Goal: Transaction & Acquisition: Purchase product/service

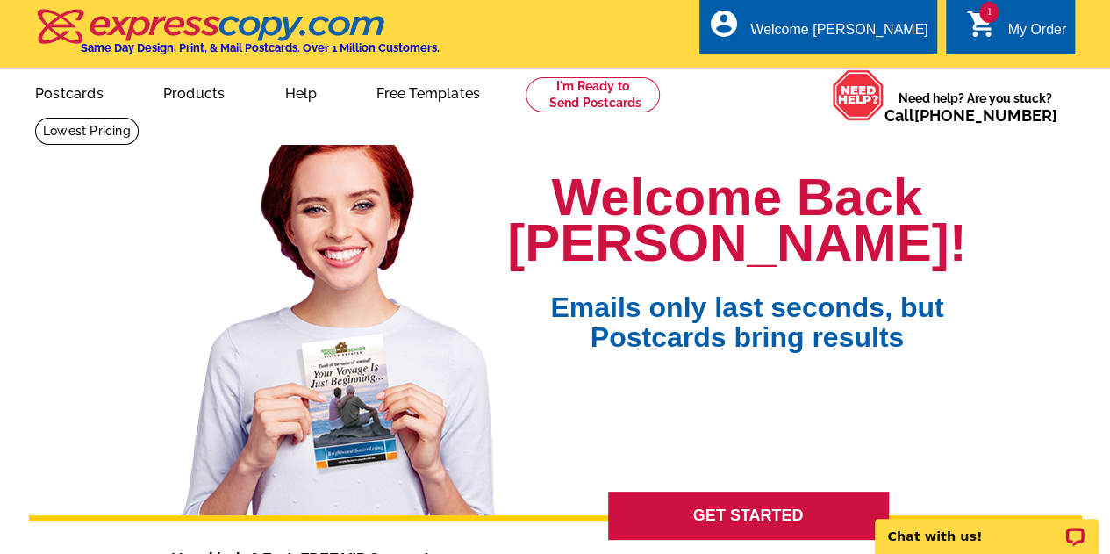
click at [892, 78] on link "My Account" at bounding box center [888, 85] width 68 height 14
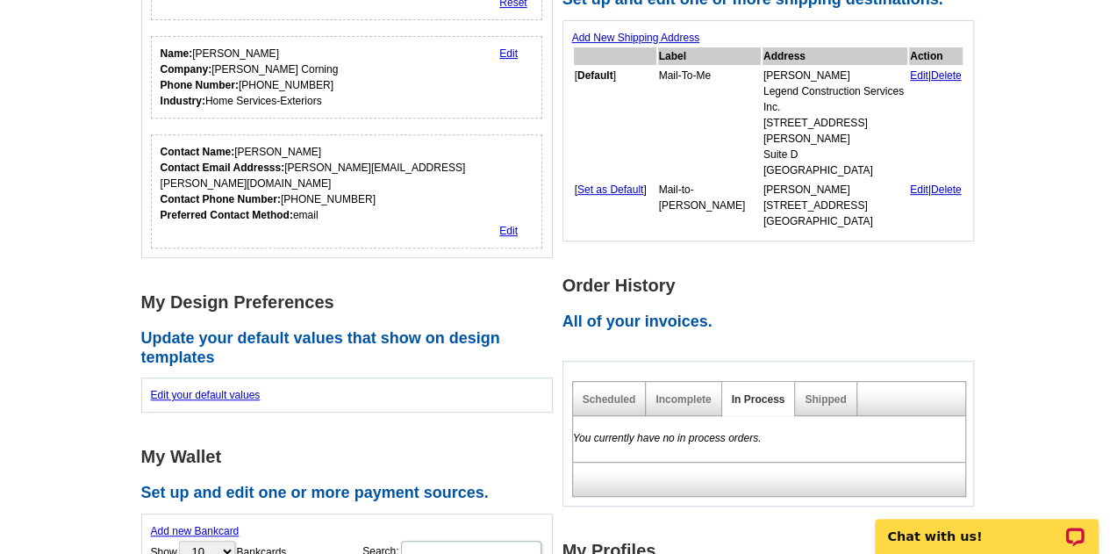
scroll to position [347, 0]
click at [664, 381] on div "Incomplete" at bounding box center [683, 398] width 75 height 34
click at [672, 392] on link "Incomplete" at bounding box center [682, 398] width 55 height 12
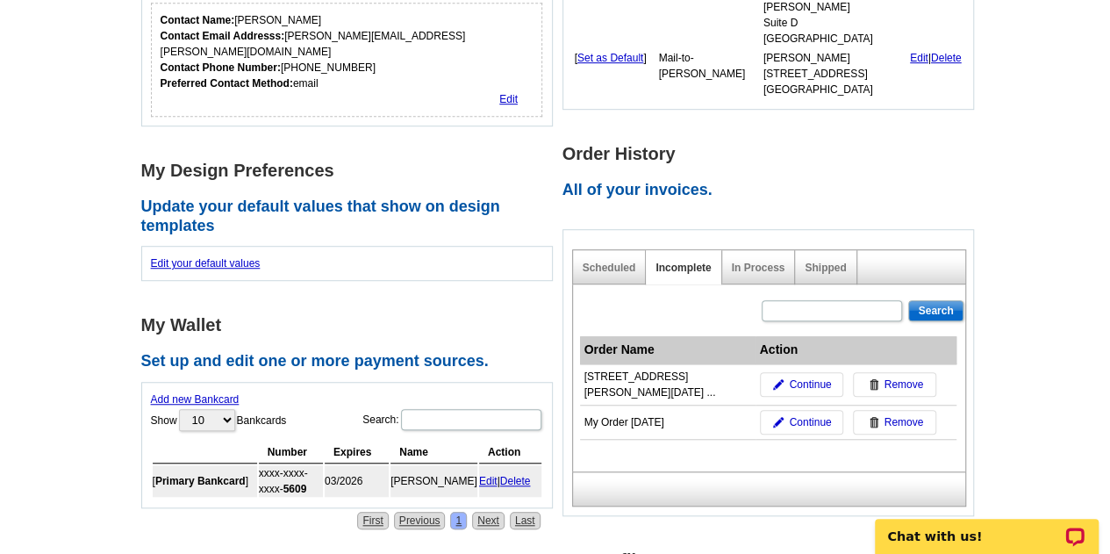
scroll to position [479, 0]
click at [789, 376] on span "Continue" at bounding box center [810, 384] width 42 height 16
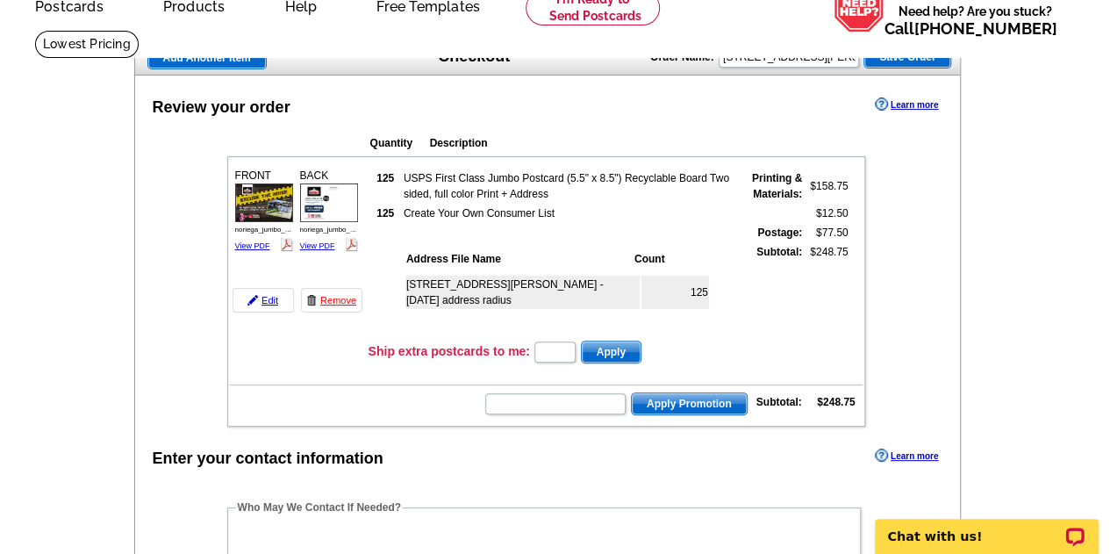
scroll to position [94, 0]
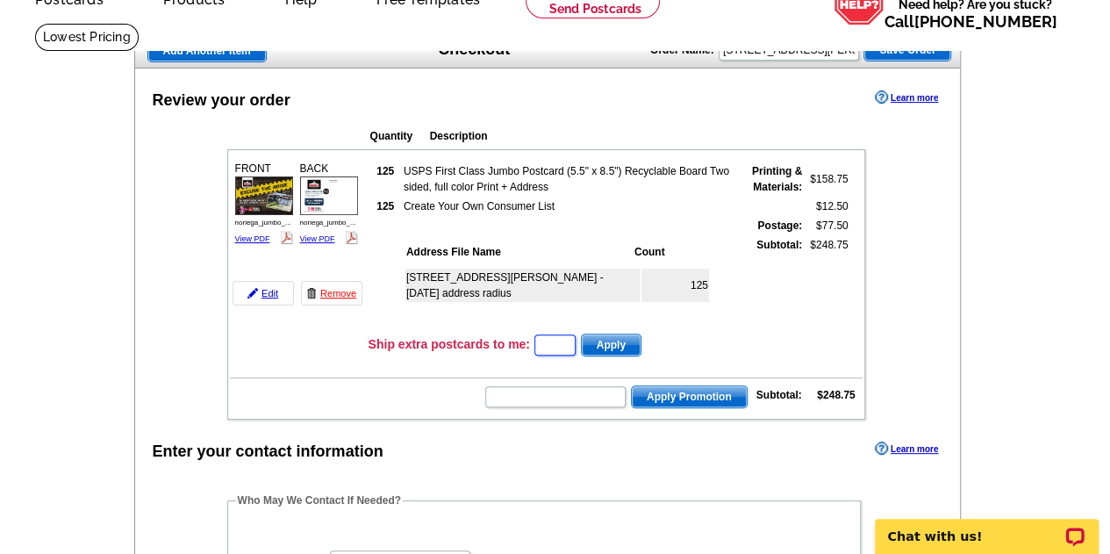
click at [576, 347] on input "text" at bounding box center [554, 344] width 41 height 21
type input "2"
click at [560, 347] on input "2" at bounding box center [554, 344] width 41 height 21
type input "1"
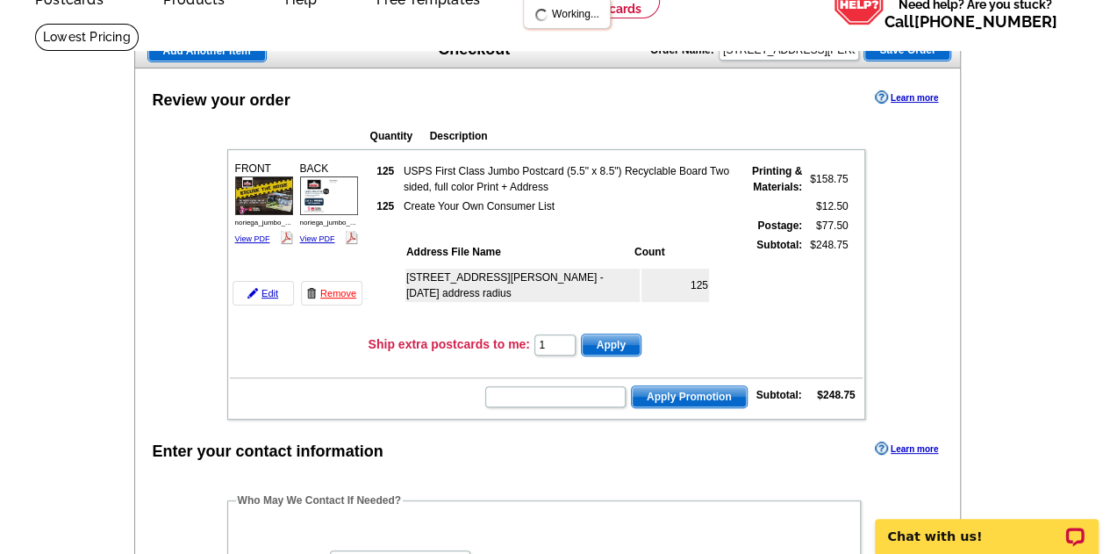
click at [600, 343] on span "Apply" at bounding box center [611, 344] width 59 height 21
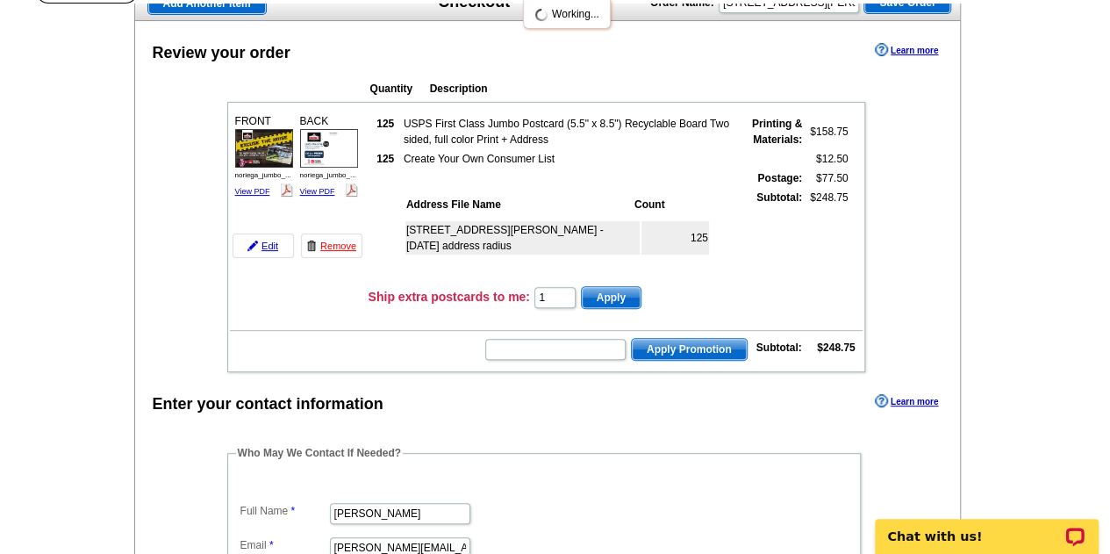
scroll to position [143, 0]
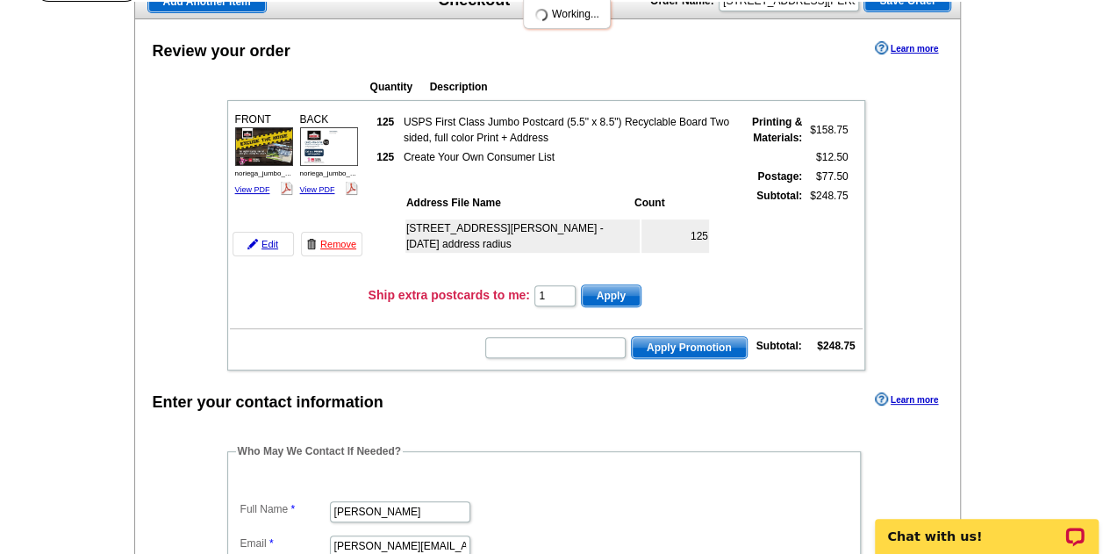
click at [626, 299] on span "Apply" at bounding box center [611, 295] width 59 height 21
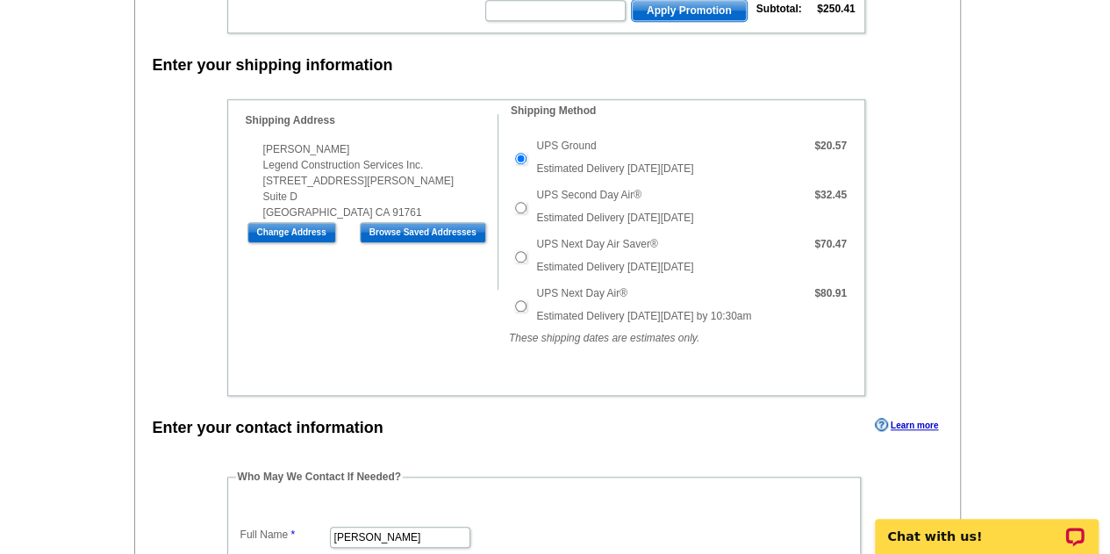
scroll to position [628, 0]
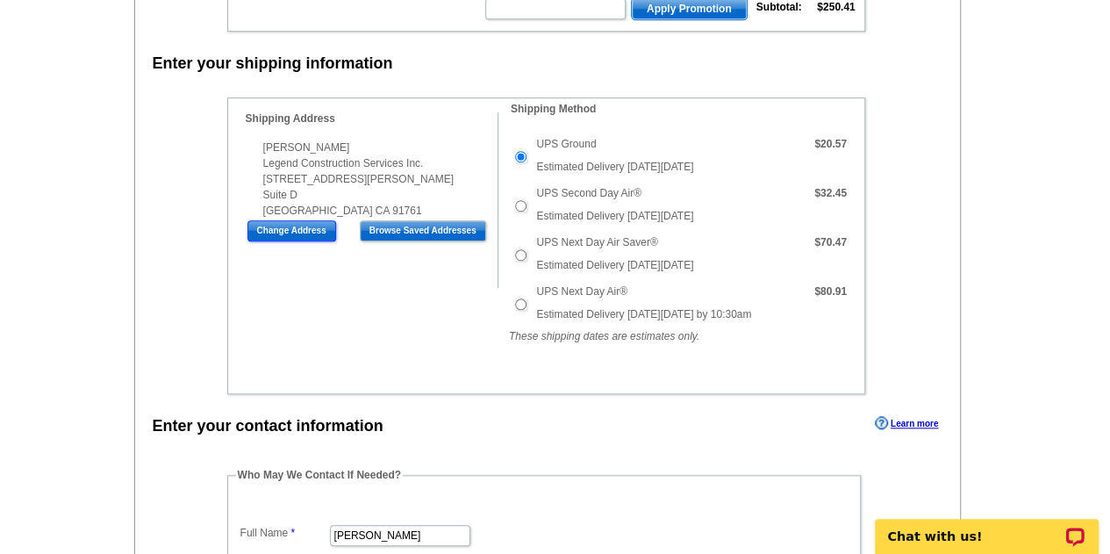
click at [305, 220] on input "Change Address" at bounding box center [291, 230] width 89 height 21
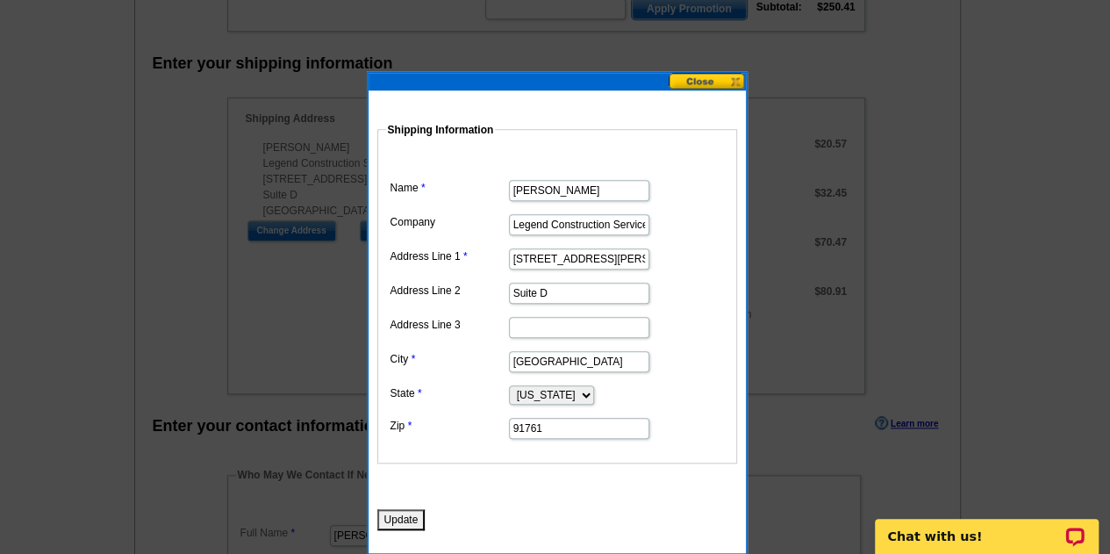
click at [625, 193] on input "Raymond Godinez" at bounding box center [579, 190] width 140 height 21
type input "[PERSON_NAME]"
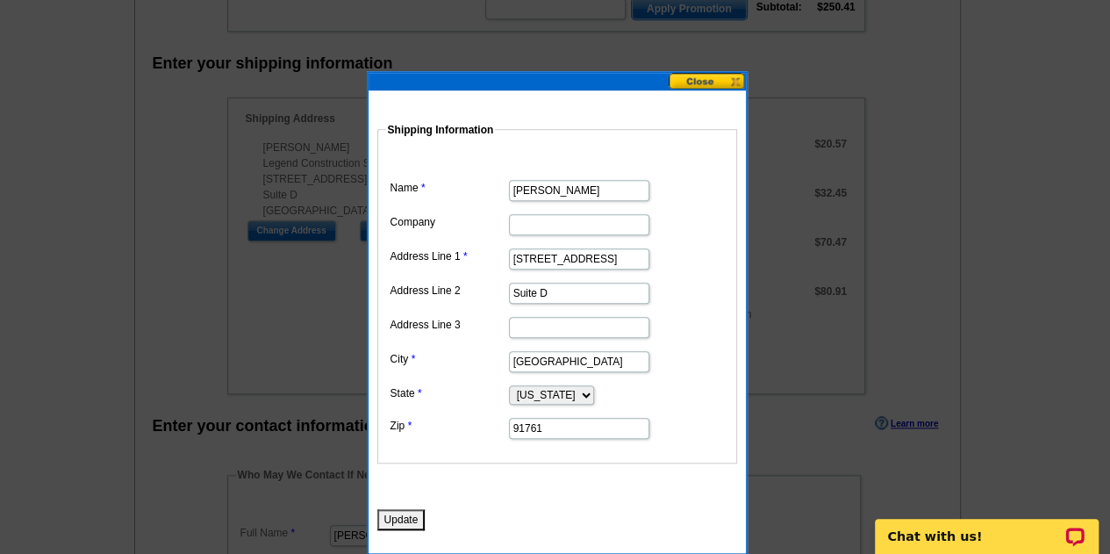
type input "[STREET_ADDRESS]"
type input "La Habra"
type input "90631"
click at [395, 512] on button "Update" at bounding box center [401, 519] width 48 height 21
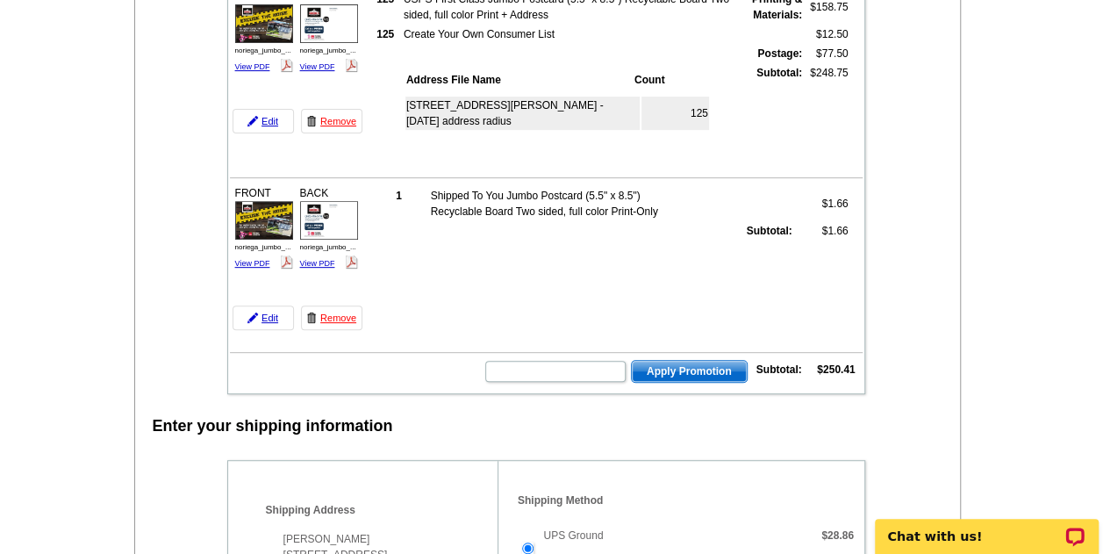
scroll to position [265, 0]
click at [336, 321] on link "Remove" at bounding box center [331, 318] width 61 height 25
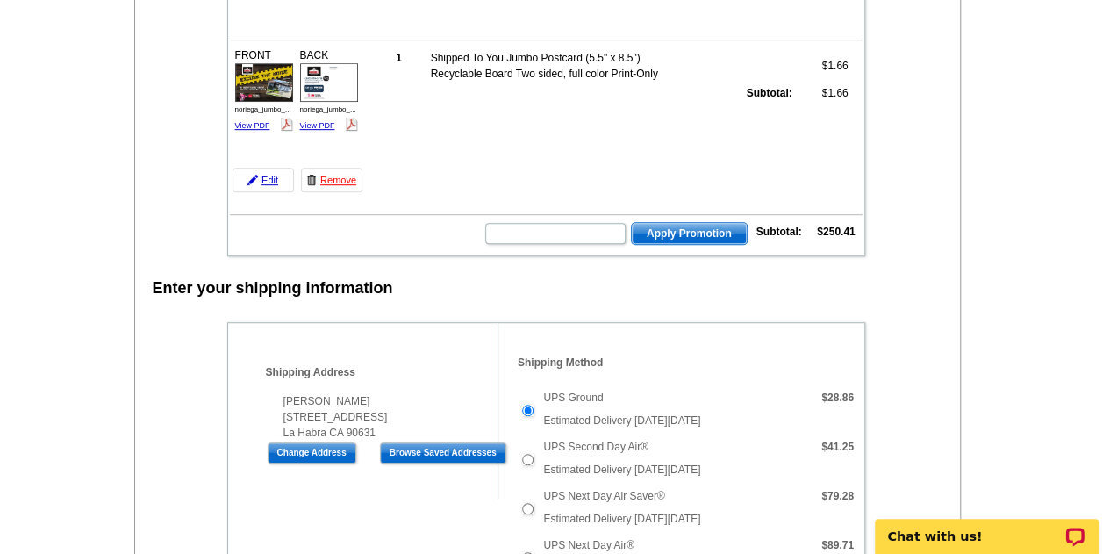
scroll to position [405, 0]
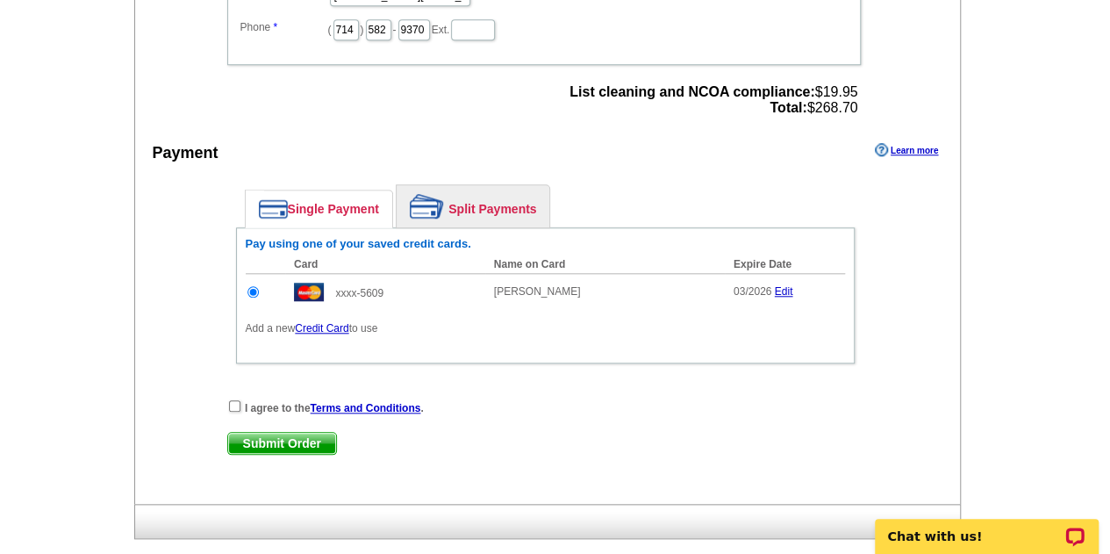
scroll to position [697, 0]
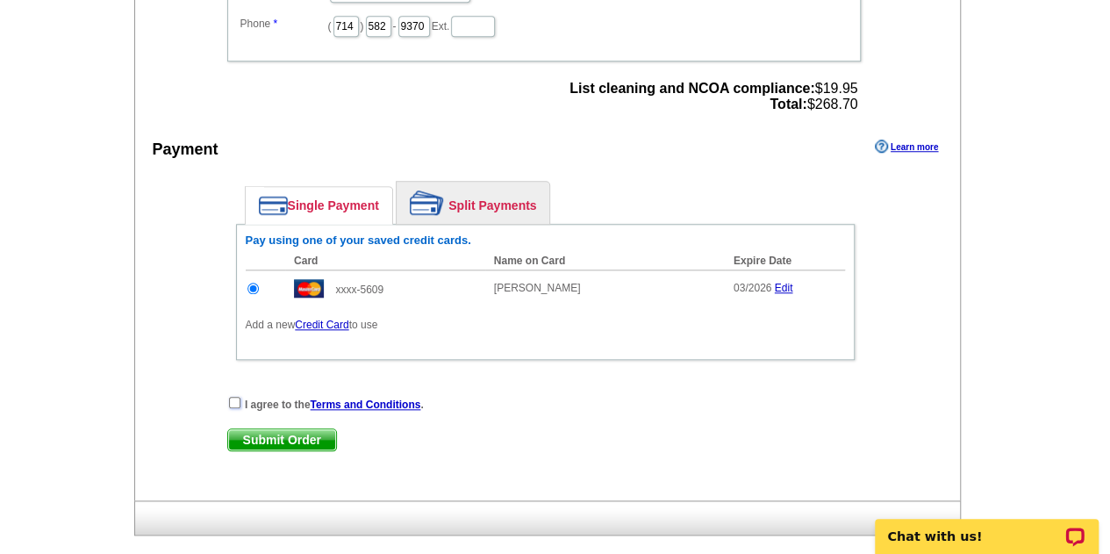
click at [234, 399] on input "checkbox" at bounding box center [234, 402] width 11 height 11
checkbox input "true"
click at [777, 282] on link "Edit" at bounding box center [784, 288] width 18 height 12
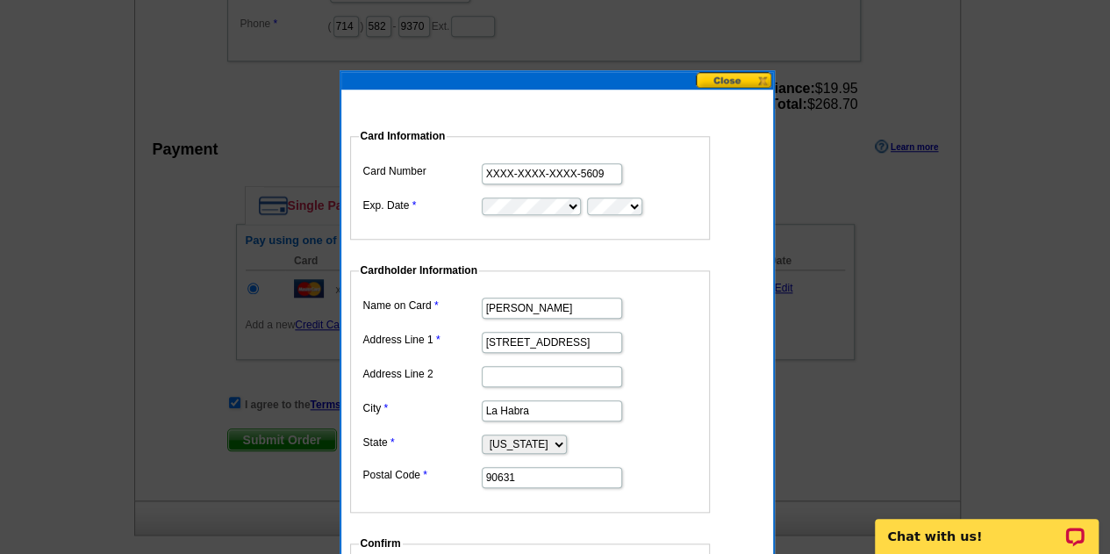
click at [584, 176] on input "XXXX-XXXX-XXXX-5609" at bounding box center [552, 173] width 140 height 21
click at [763, 77] on button at bounding box center [734, 80] width 77 height 17
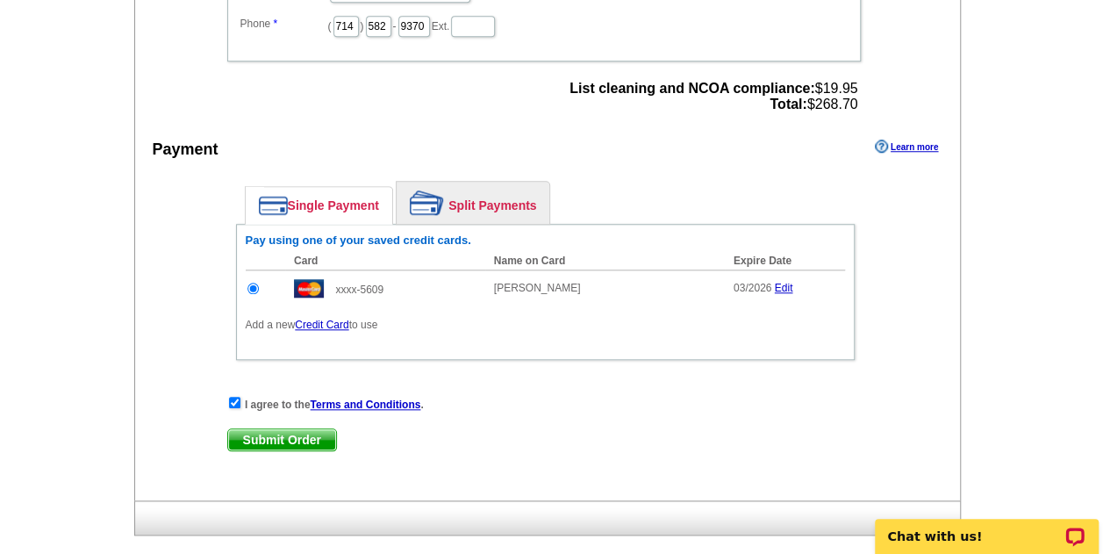
click at [323, 319] on link "Credit Card" at bounding box center [322, 325] width 54 height 12
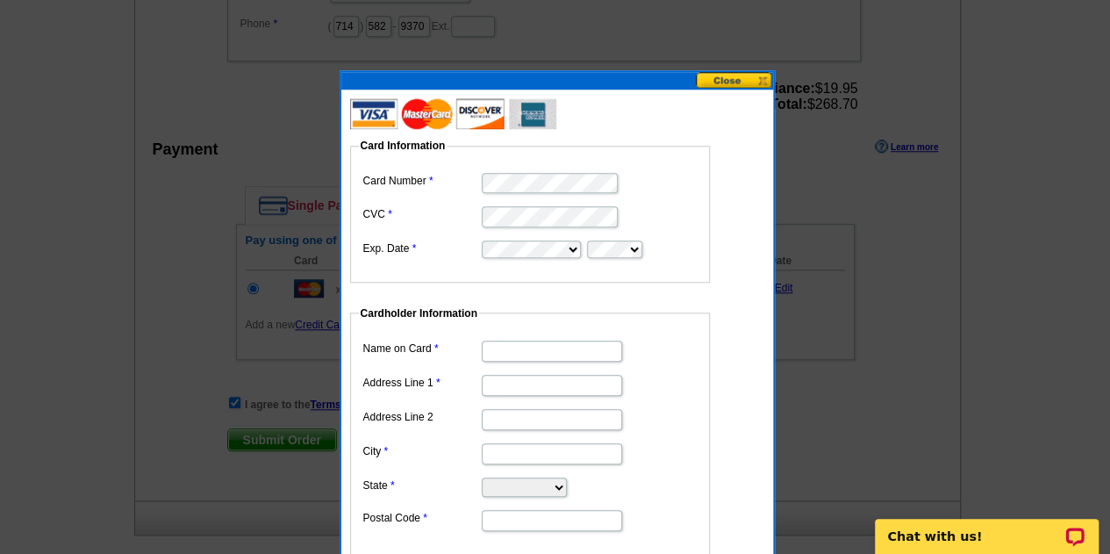
scroll to position [0, 0]
click at [577, 347] on input "Name on Card" at bounding box center [552, 350] width 140 height 21
type input "[PERSON_NAME]"
type input "[STREET_ADDRESS]"
type input "La Habra"
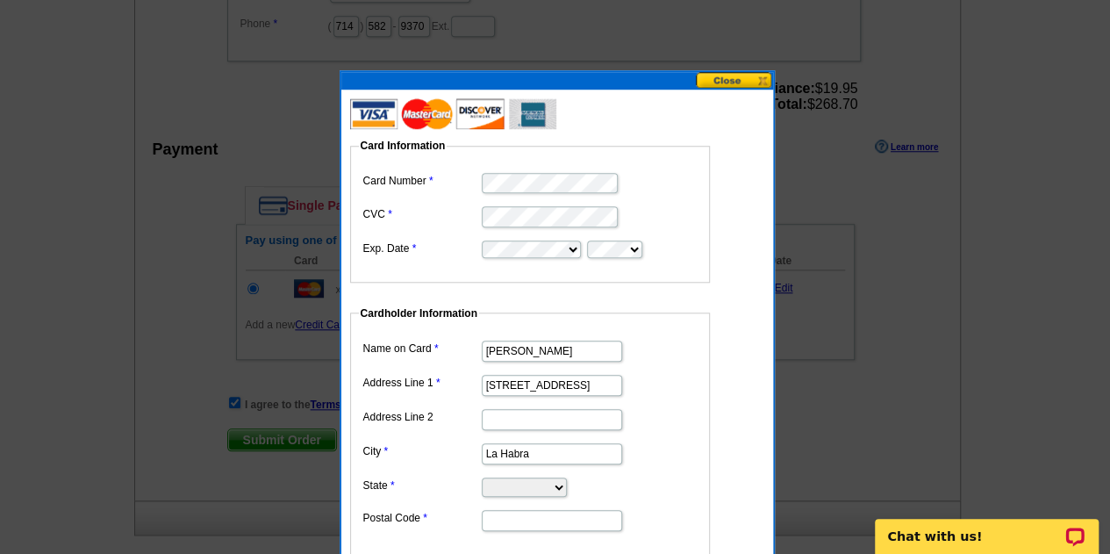
select select "CA"
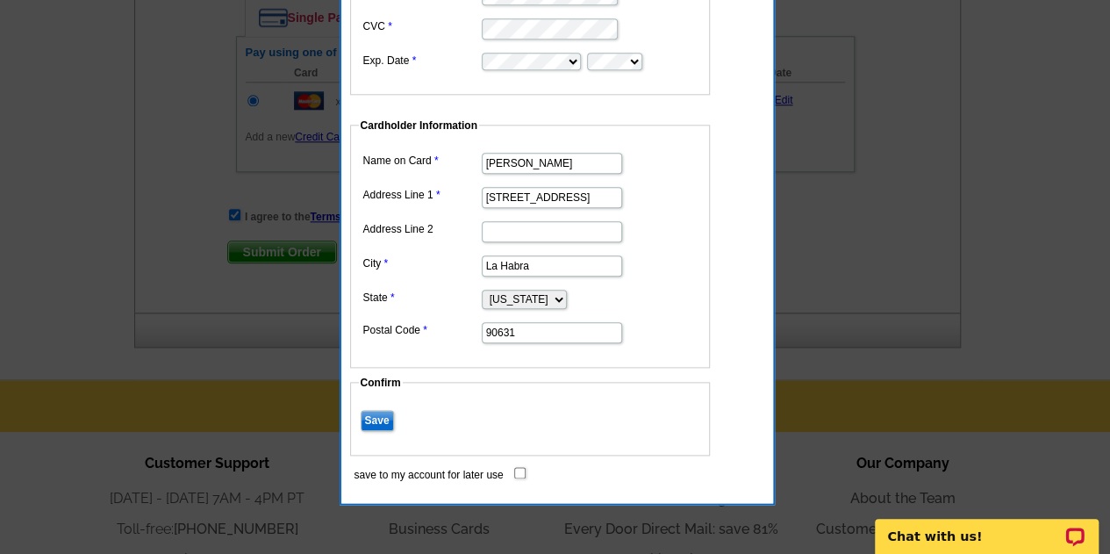
scroll to position [887, 0]
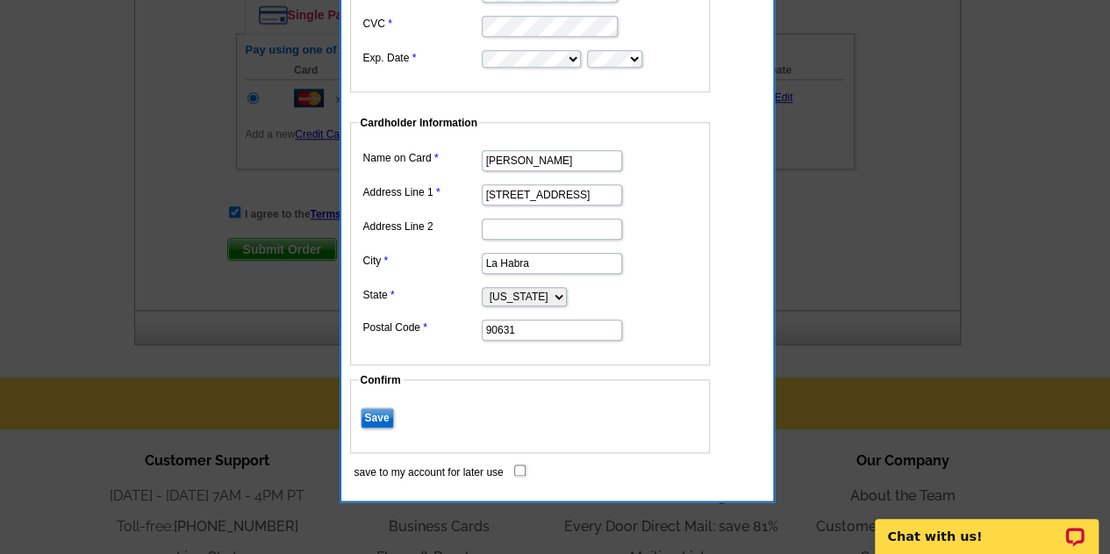
type input "90631"
click at [376, 407] on input "Save" at bounding box center [377, 417] width 33 height 21
click at [523, 466] on input "save to my account for later use" at bounding box center [519, 469] width 11 height 11
checkbox input "true"
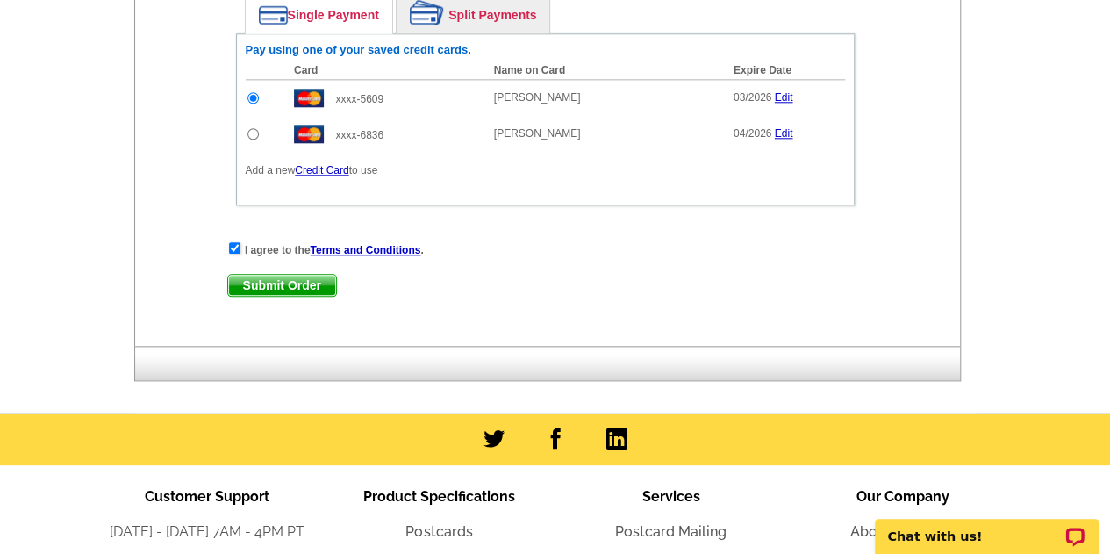
click at [247, 134] on input "radio" at bounding box center [252, 133] width 11 height 11
radio input "true"
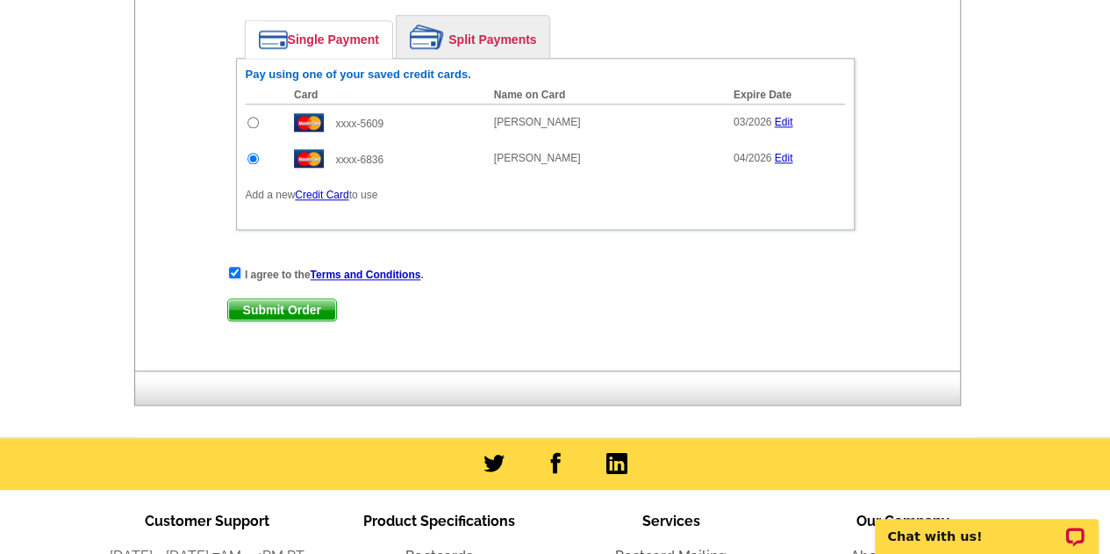
scroll to position [863, 0]
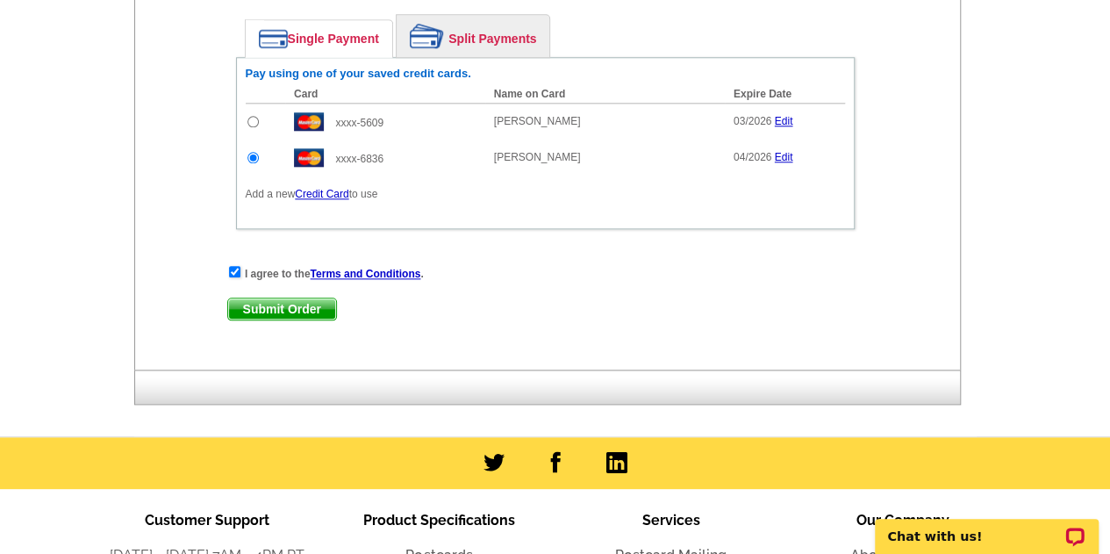
click at [304, 315] on div "I agree to the Terms and Conditions . Submit Order Submit Order" at bounding box center [545, 300] width 636 height 72
click at [321, 308] on span "Submit Order" at bounding box center [282, 308] width 108 height 21
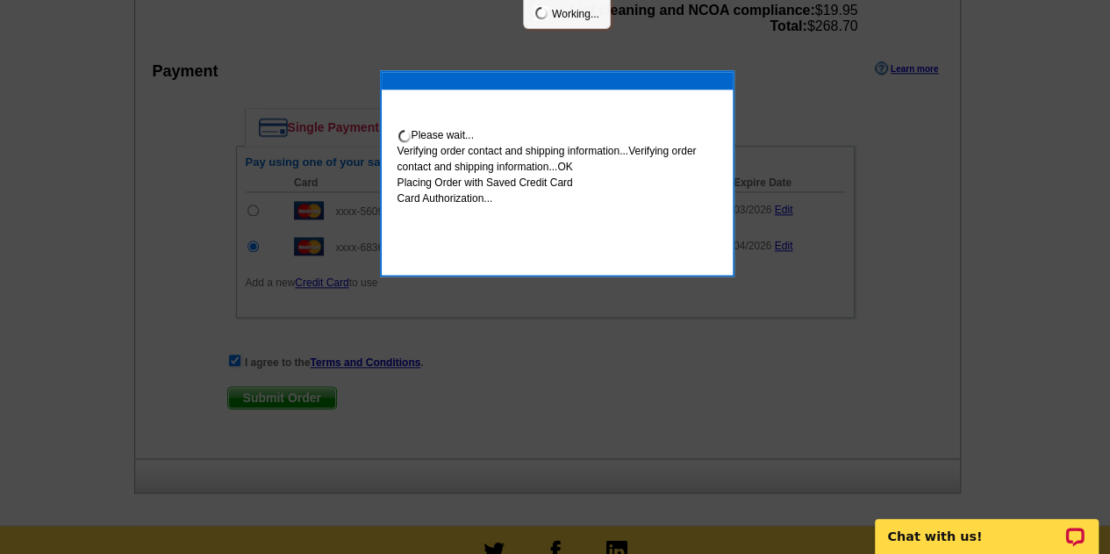
scroll to position [952, 0]
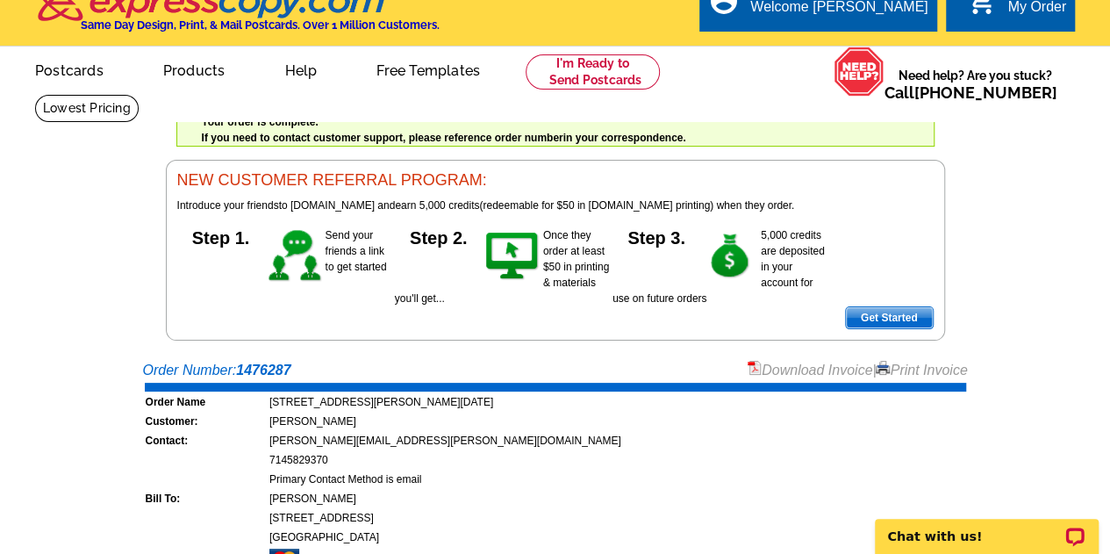
scroll to position [22, 0]
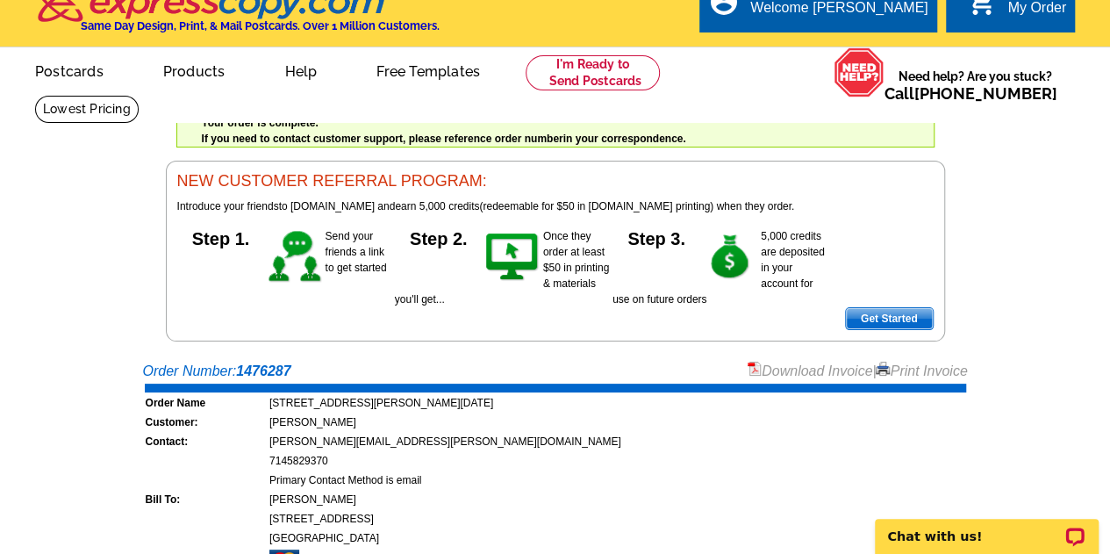
click at [813, 371] on link "Download Invoice" at bounding box center [810, 370] width 125 height 15
